Goal: Information Seeking & Learning: Learn about a topic

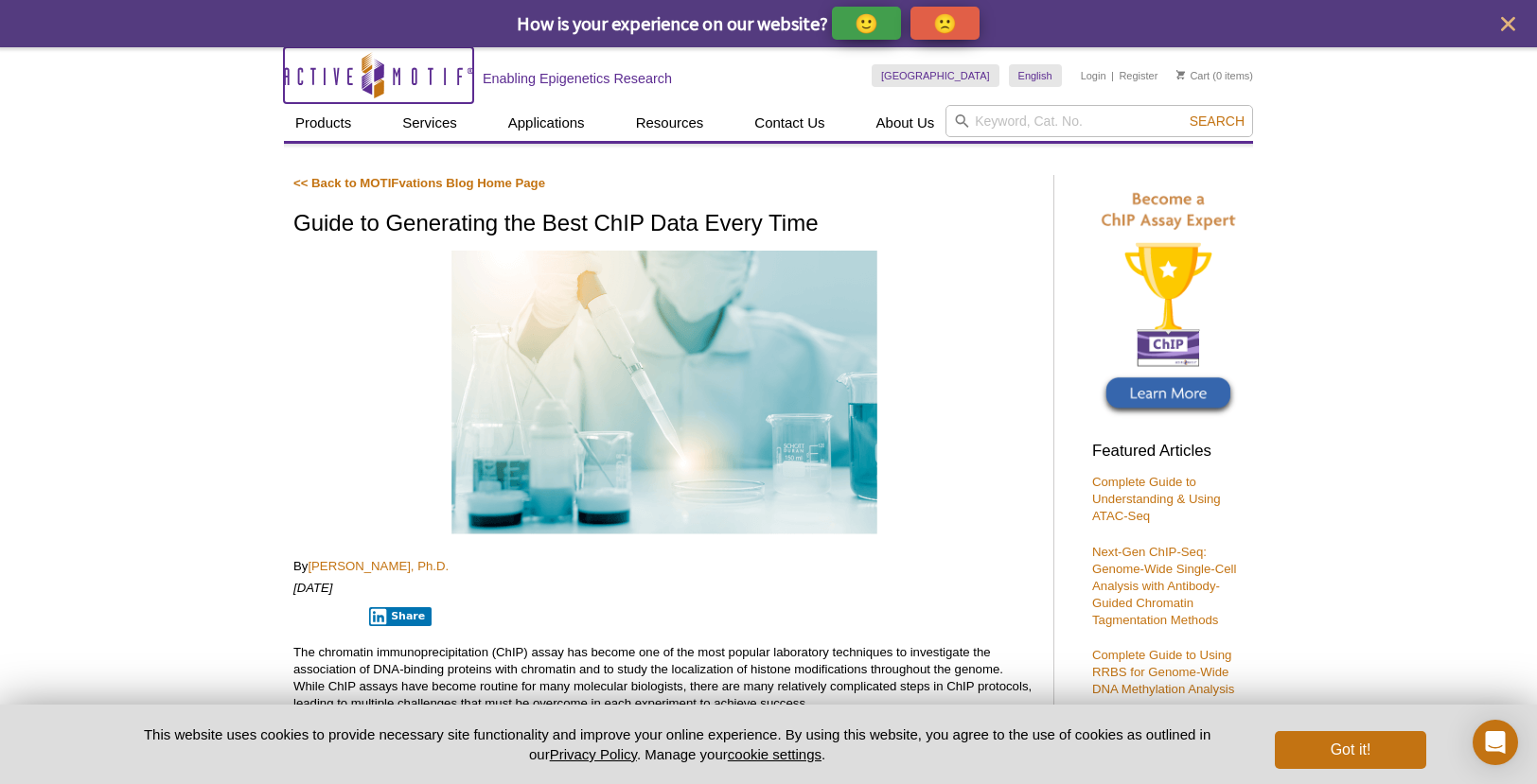
click at [442, 66] on icon "Active Motif Logo" at bounding box center [379, 75] width 189 height 46
click at [353, 83] on icon "Active Motif Logo" at bounding box center [379, 75] width 189 height 46
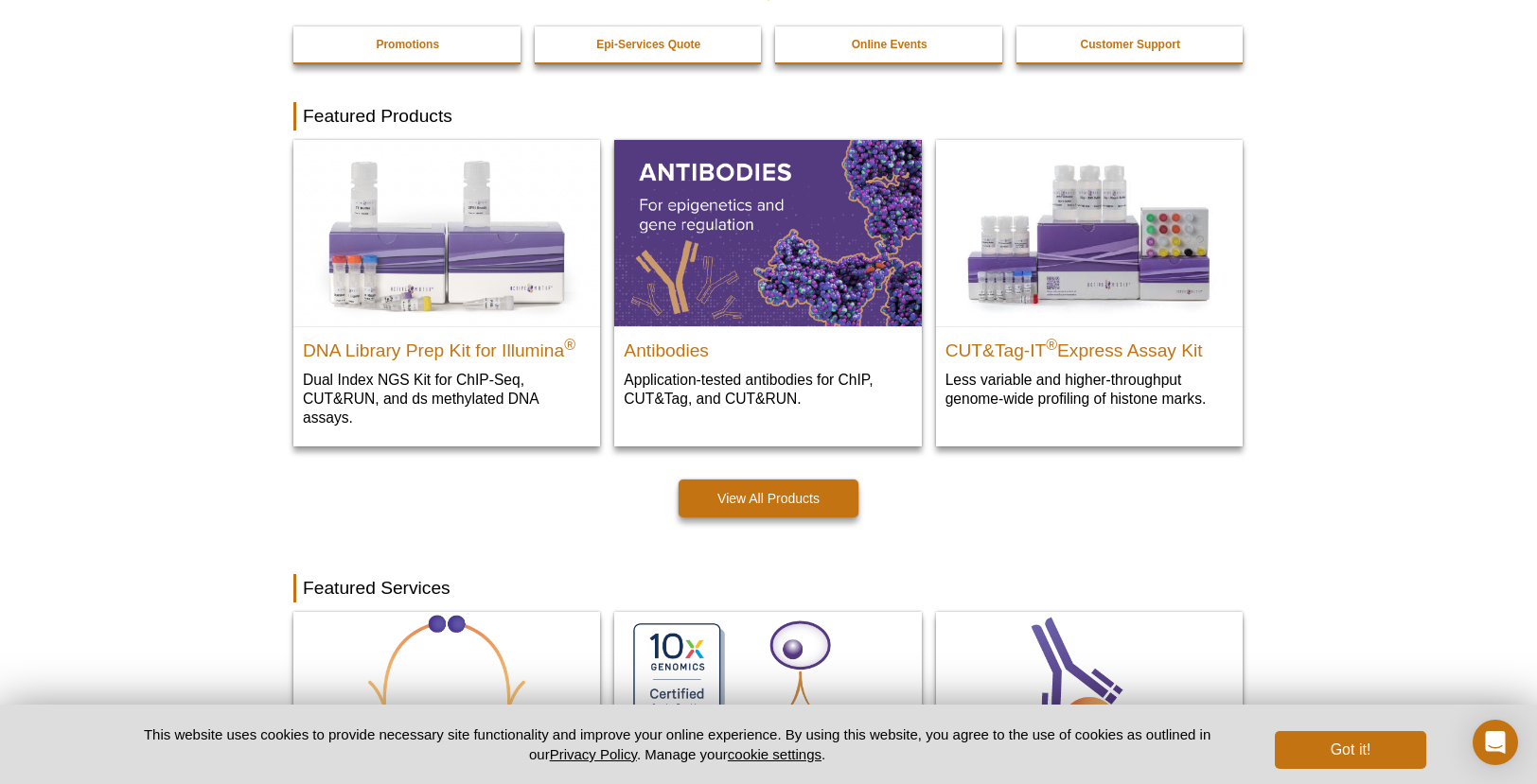
scroll to position [316, 0]
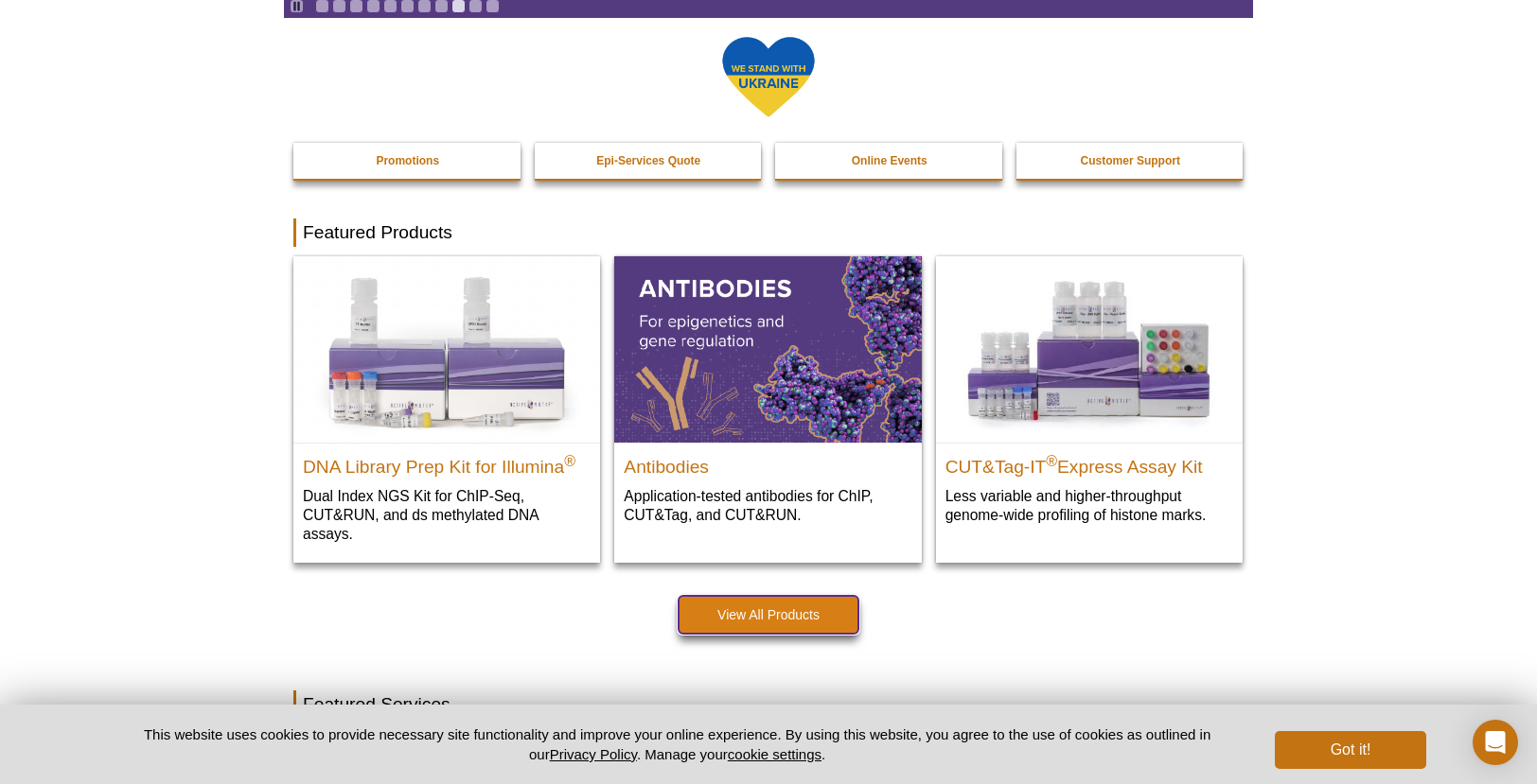
click at [786, 625] on link "View All Products" at bounding box center [768, 614] width 180 height 37
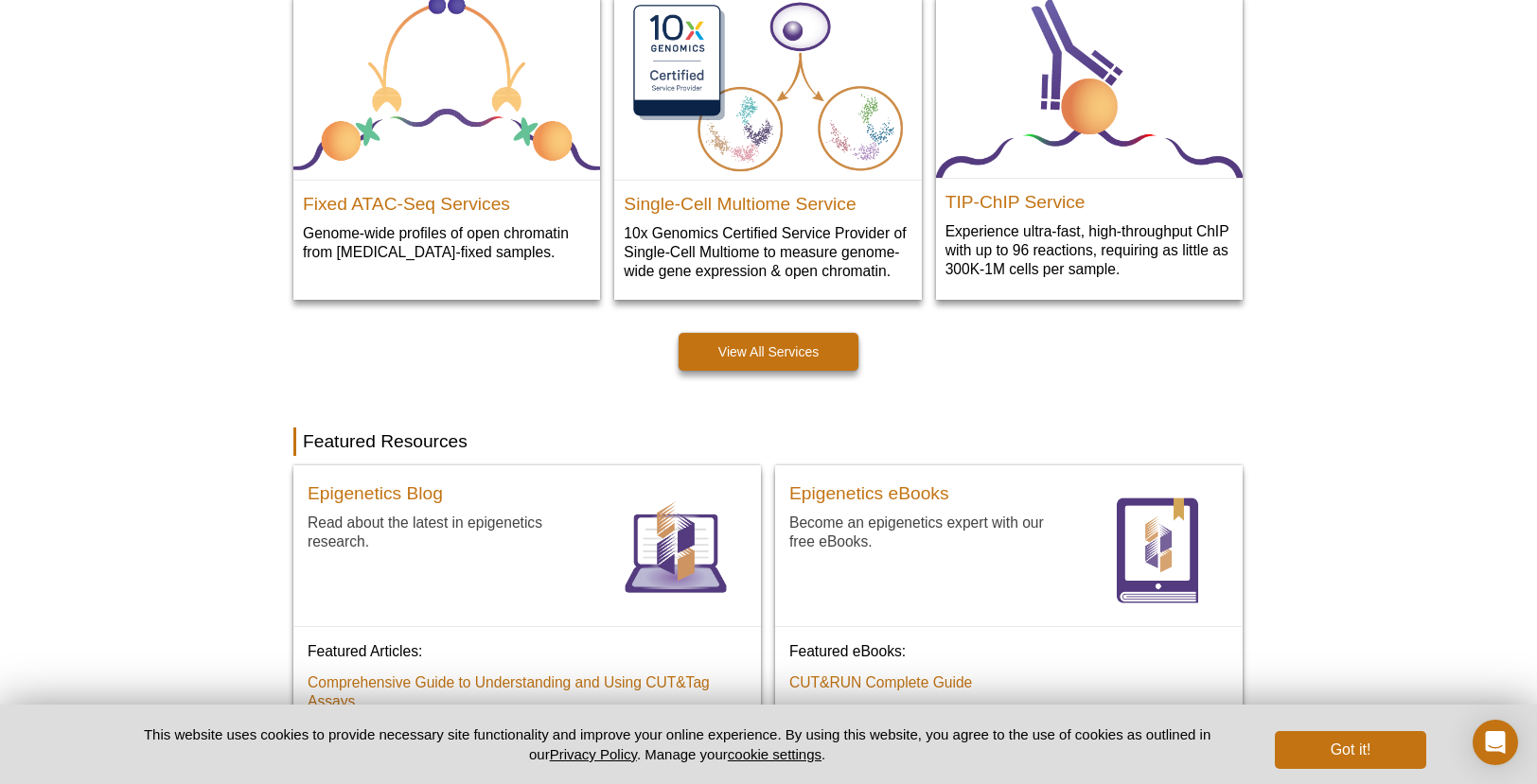
scroll to position [1182, 0]
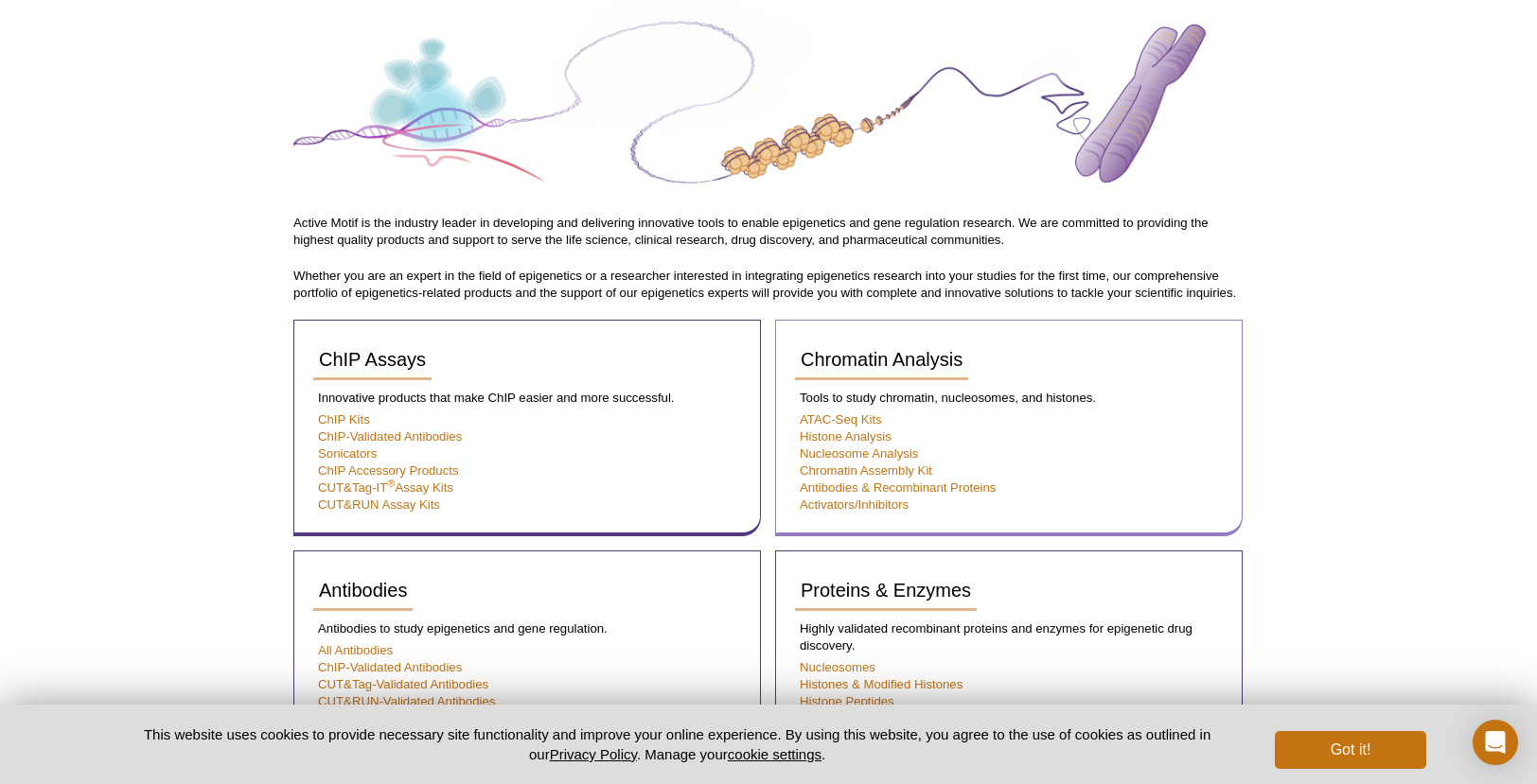
scroll to position [138, 0]
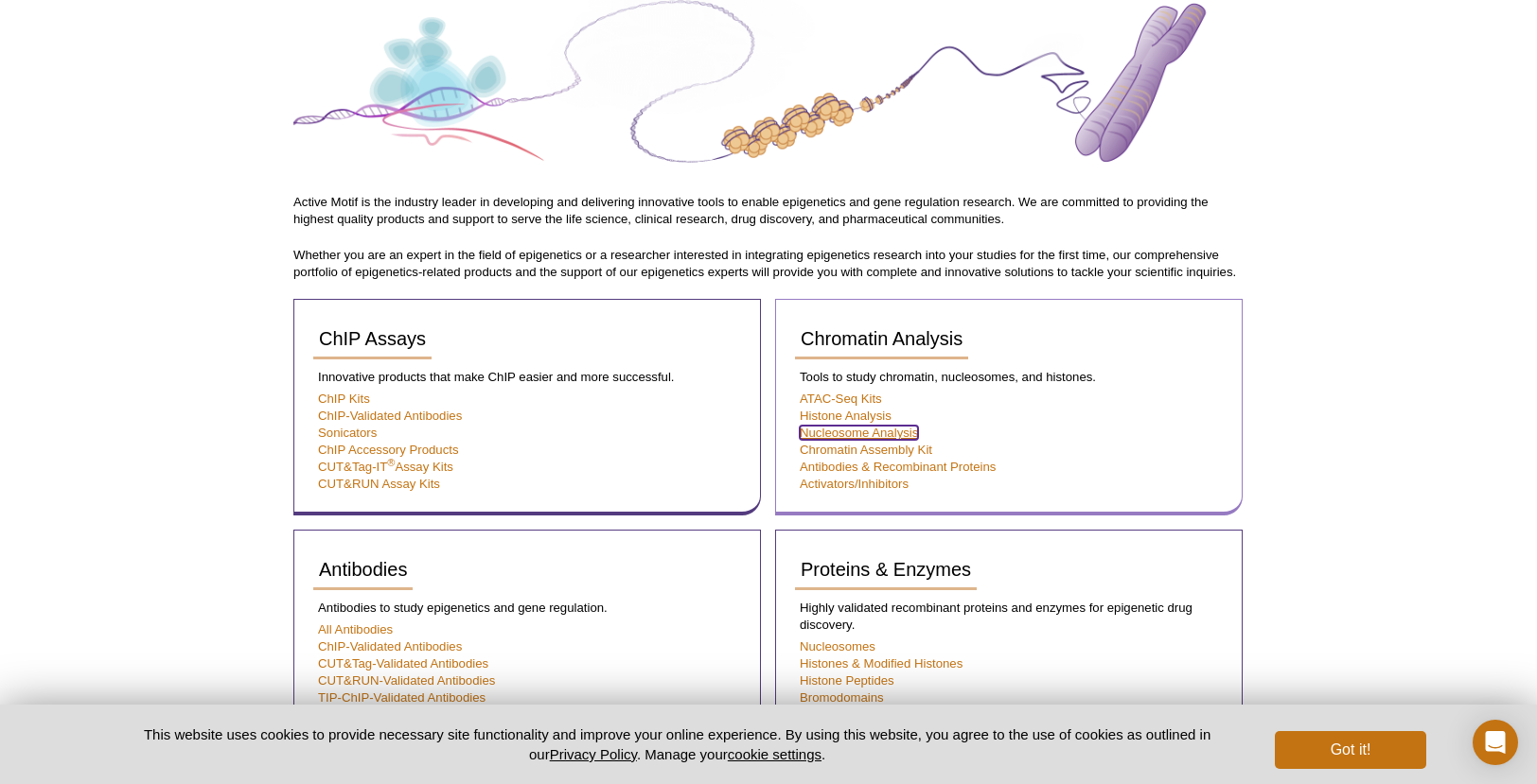
click at [893, 437] on link "Nucleosome Analysis" at bounding box center [859, 433] width 118 height 14
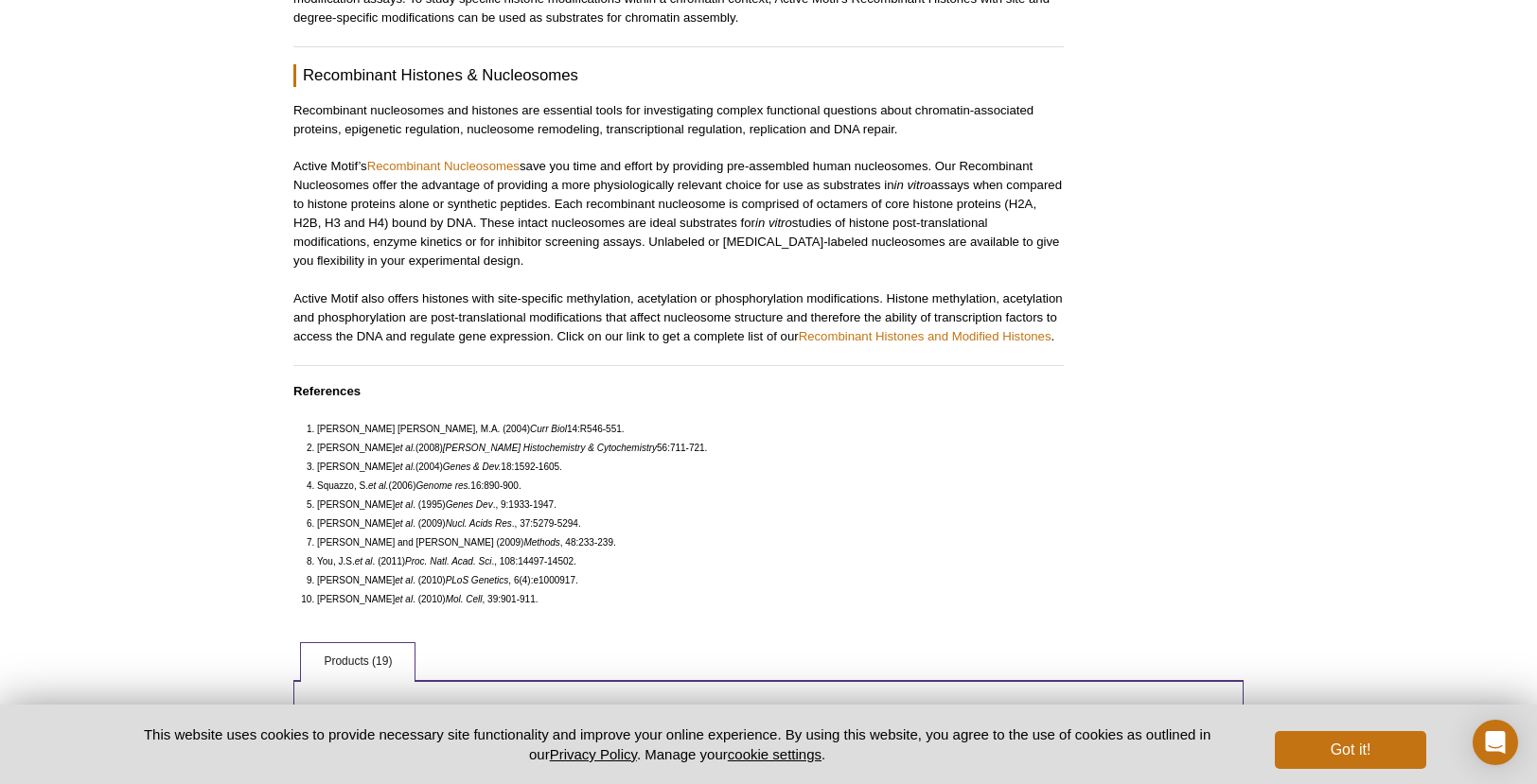
scroll to position [1945, 0]
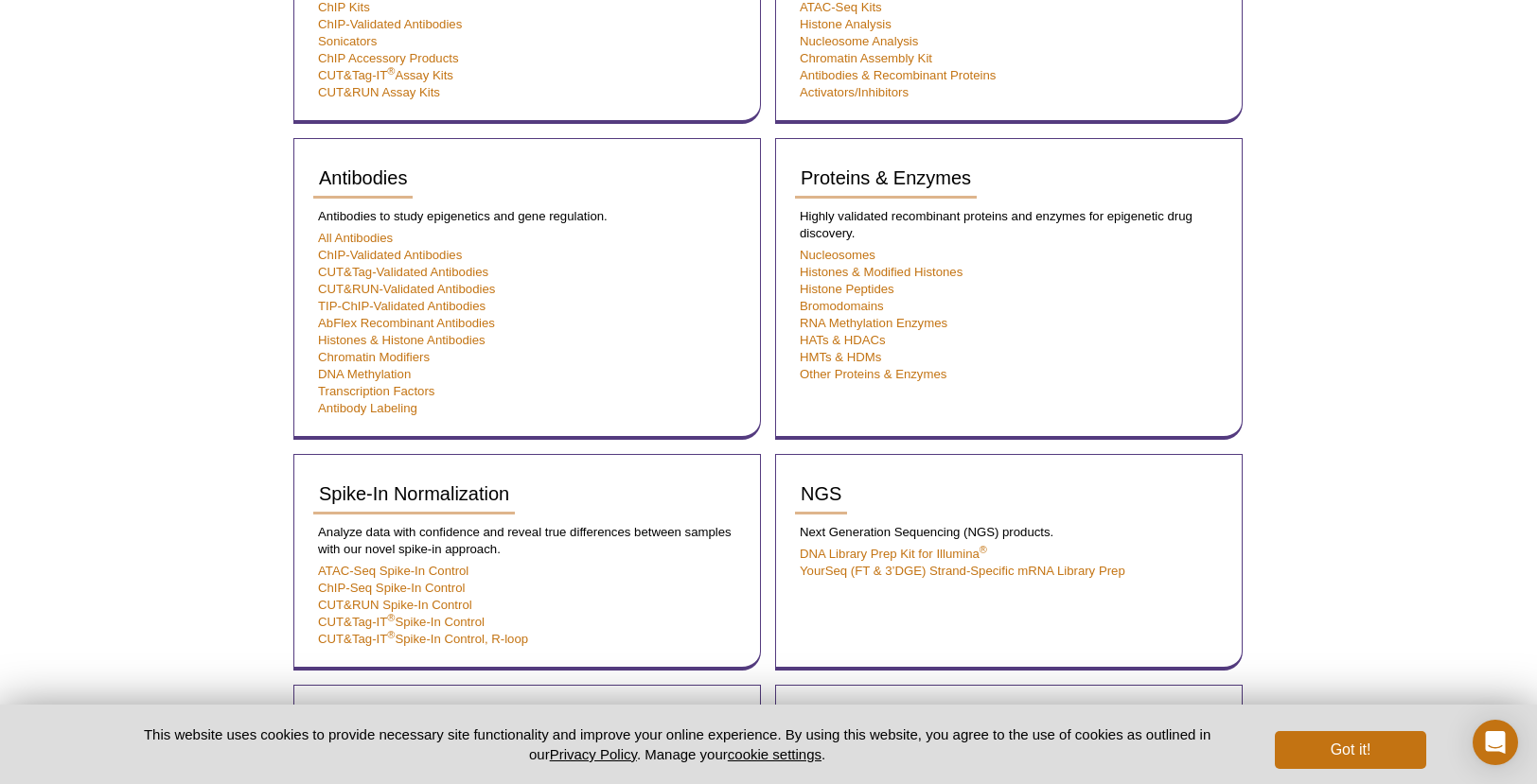
scroll to position [330, 0]
click at [405, 566] on link "ATAC-Seq Spike-In Control" at bounding box center [393, 570] width 151 height 14
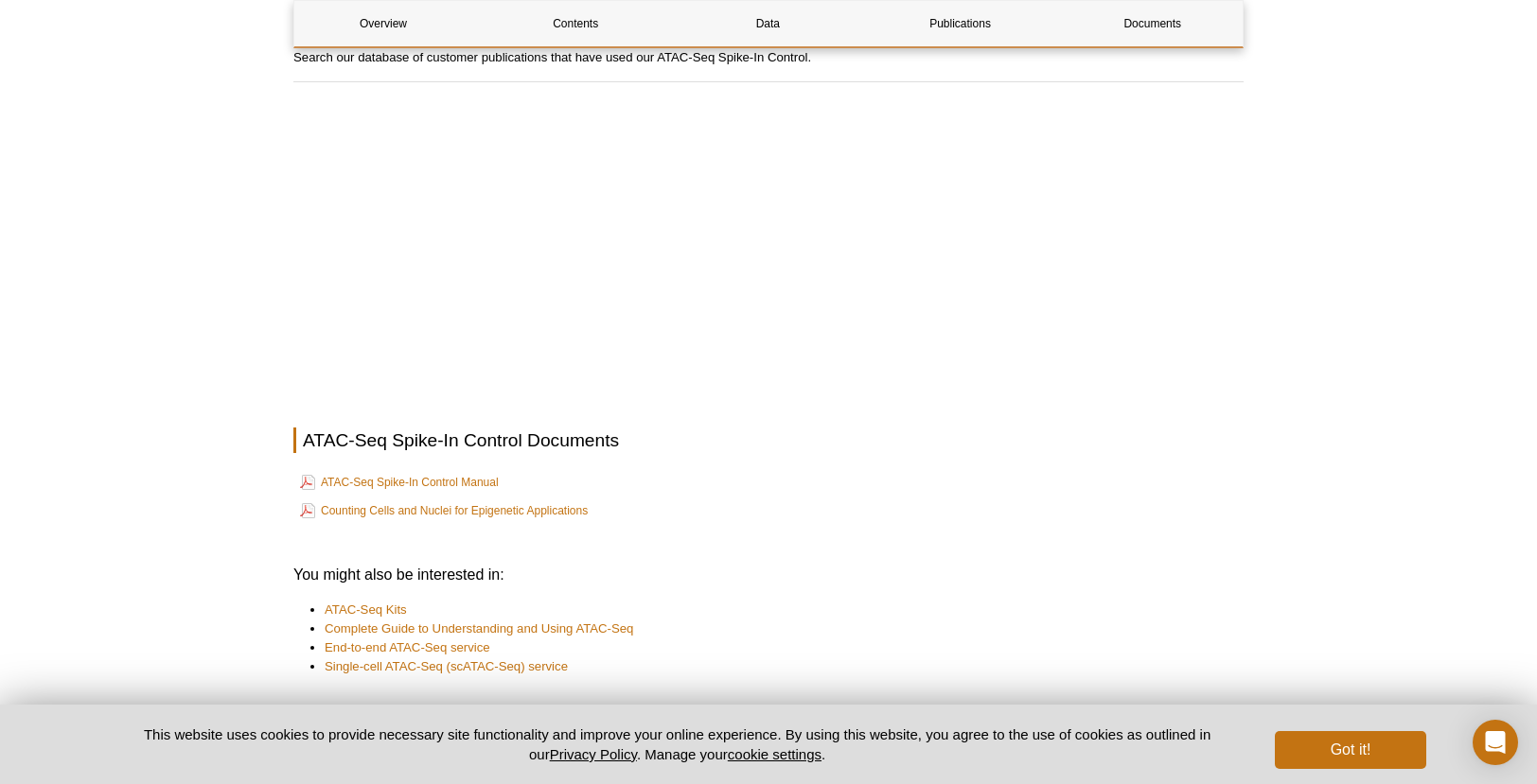
scroll to position [3555, 0]
